Goal: Transaction & Acquisition: Purchase product/service

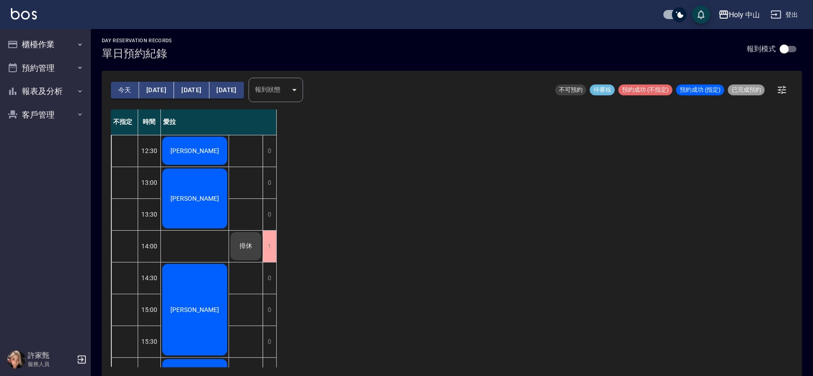
scroll to position [286, 0]
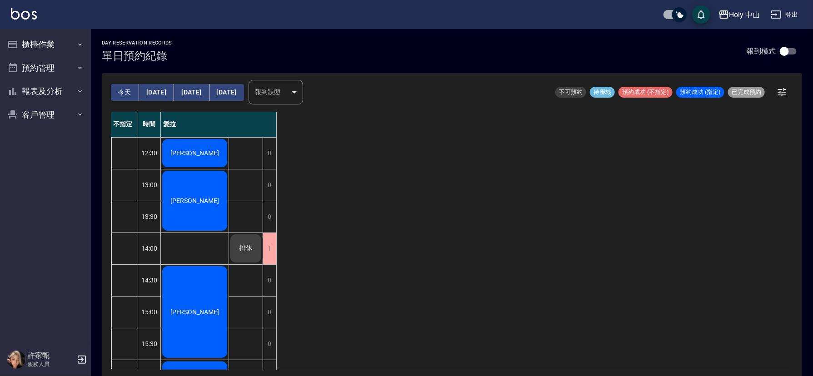
click at [123, 91] on button "今天" at bounding box center [125, 92] width 28 height 17
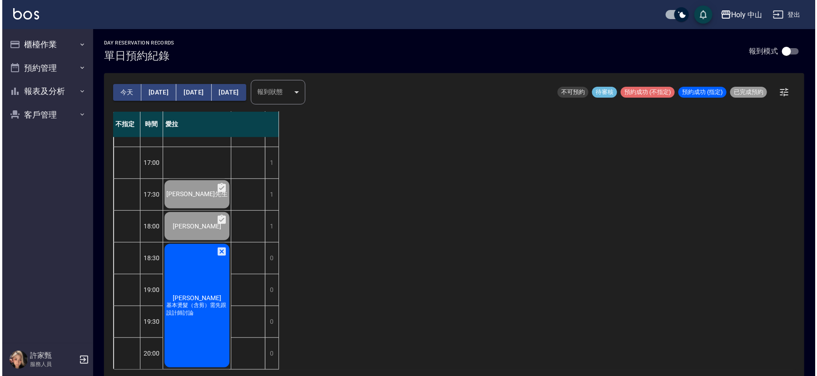
scroll to position [2, 0]
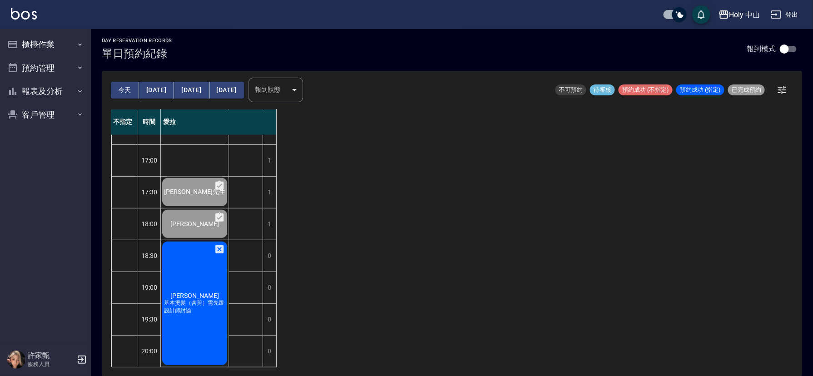
click at [174, 309] on div "王柏翔 基本燙髮（含剪）需先跟設計師討論" at bounding box center [195, 303] width 68 height 126
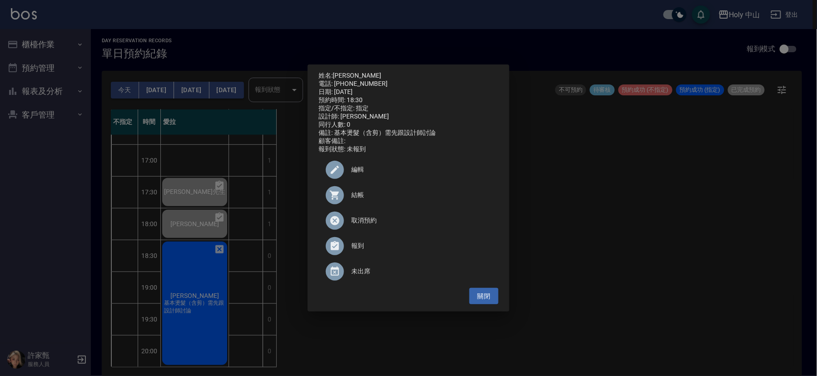
click at [351, 199] on span "結帳" at bounding box center [421, 195] width 140 height 10
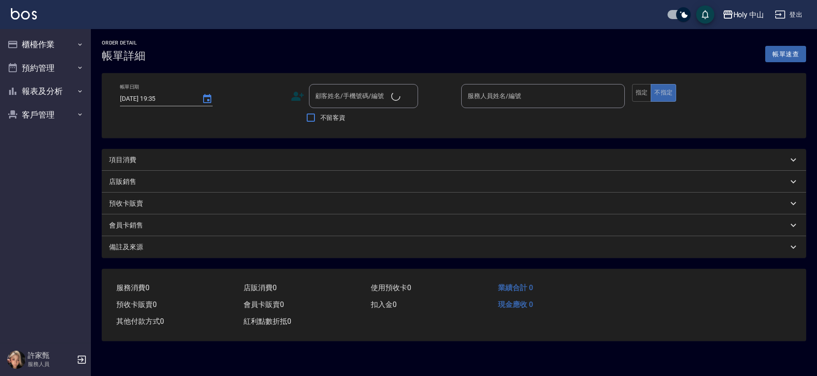
type input "2025/09/05 18:30"
type input "愛拉(無代號)"
type input "基本燙髮（含剪）需先跟設計師討論"
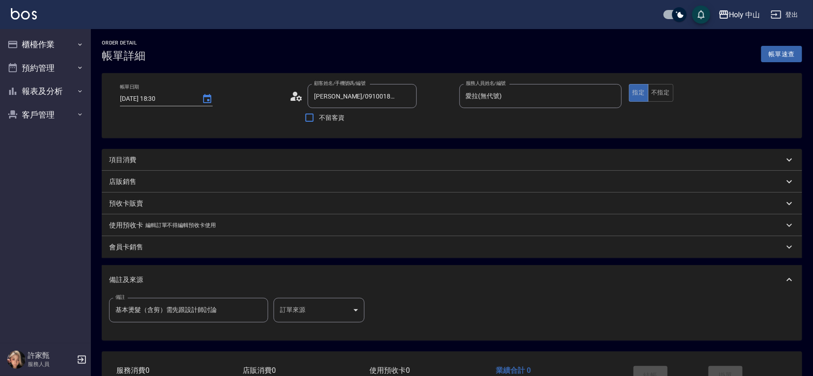
type input "王柏翔/0910018972/"
click at [145, 156] on div "項目消費" at bounding box center [446, 160] width 675 height 10
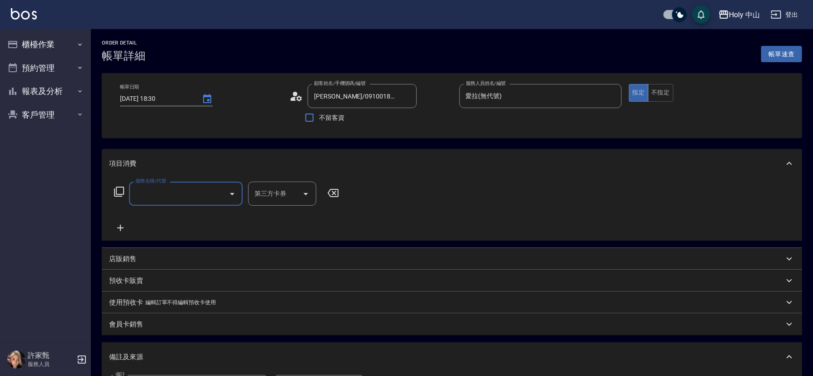
click at [178, 200] on input "服務名稱/代號" at bounding box center [179, 194] width 92 height 16
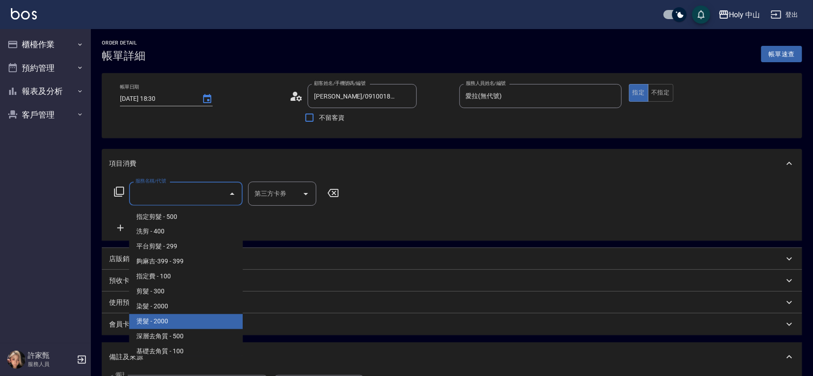
click at [161, 320] on span "燙髮 - 2000" at bounding box center [186, 322] width 114 height 15
type input "燙髮(P1)"
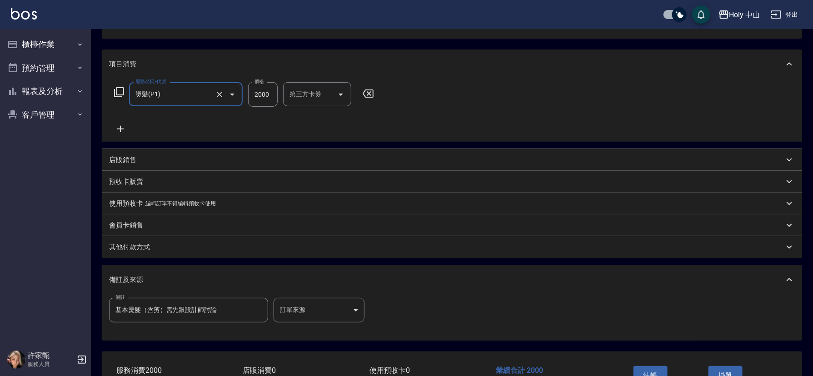
scroll to position [136, 0]
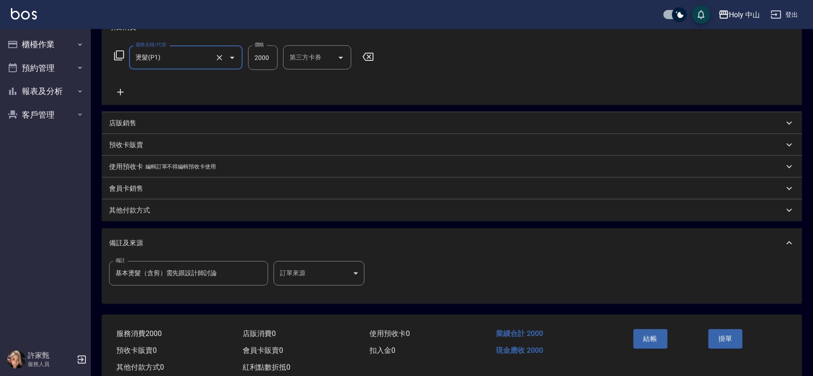
click at [329, 275] on body "Holy 中山 登出 櫃檯作業 打帳單 帳單列表 營業儀表板 現場電腦打卡 預約管理 預約管理 單日預約紀錄 單週預約紀錄 報表及分析 報表目錄 店家日報表 …" at bounding box center [406, 131] width 813 height 534
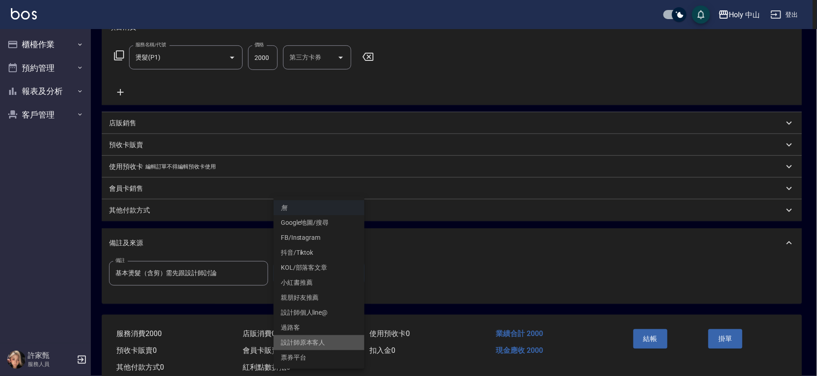
click at [316, 341] on li "設計師原本客人" at bounding box center [319, 342] width 91 height 15
type input "設計師原本客人"
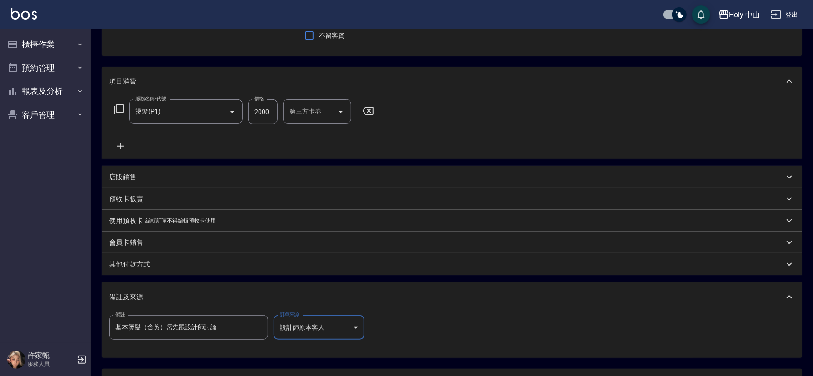
scroll to position [0, 0]
